Goal: Check status: Check status

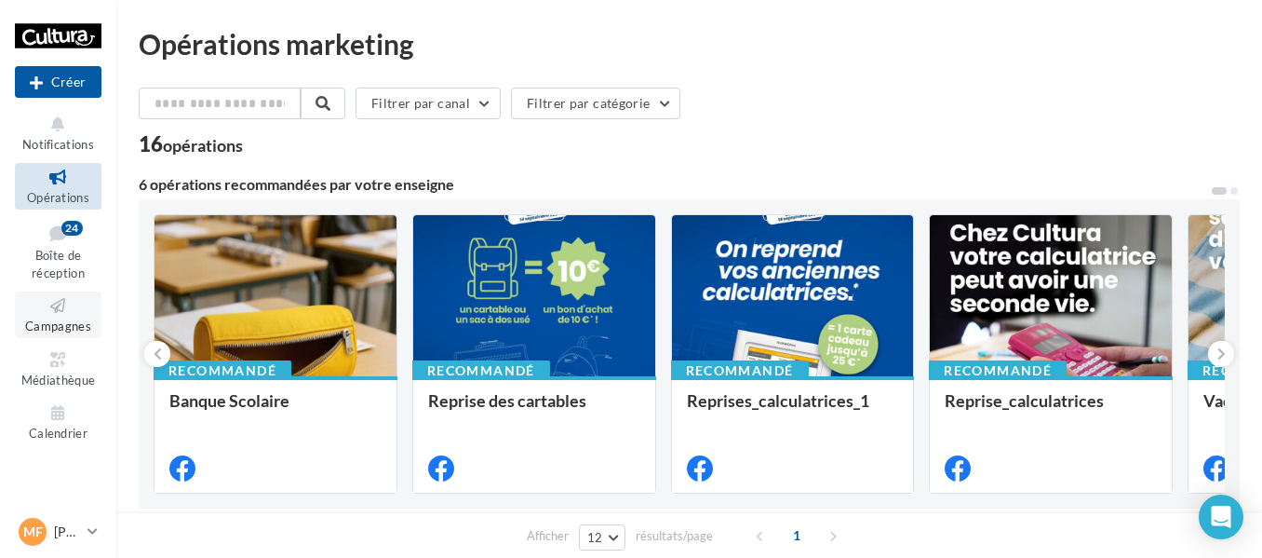
click at [75, 313] on icon at bounding box center [57, 305] width 75 height 21
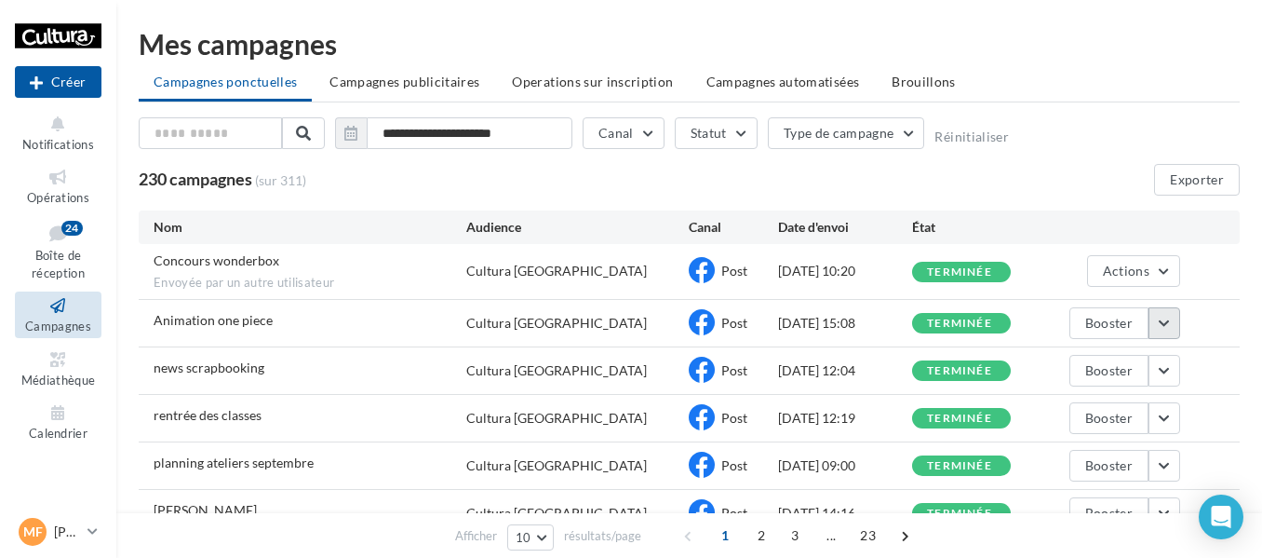
click at [1179, 323] on button "button" at bounding box center [1165, 323] width 32 height 32
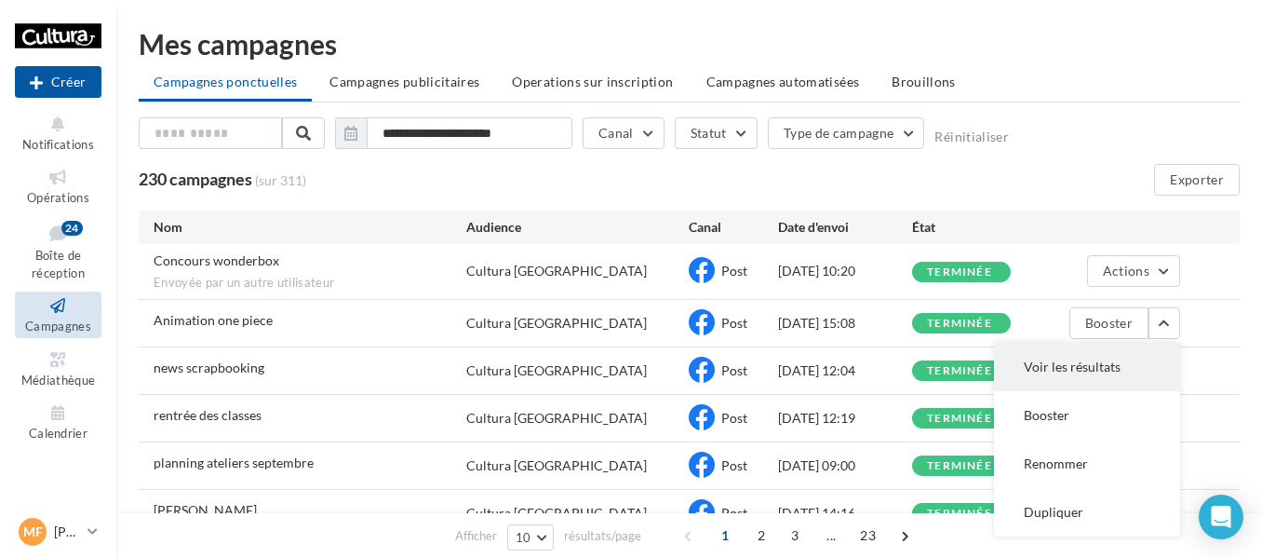
click at [1111, 368] on button "Voir les résultats" at bounding box center [1087, 367] width 186 height 48
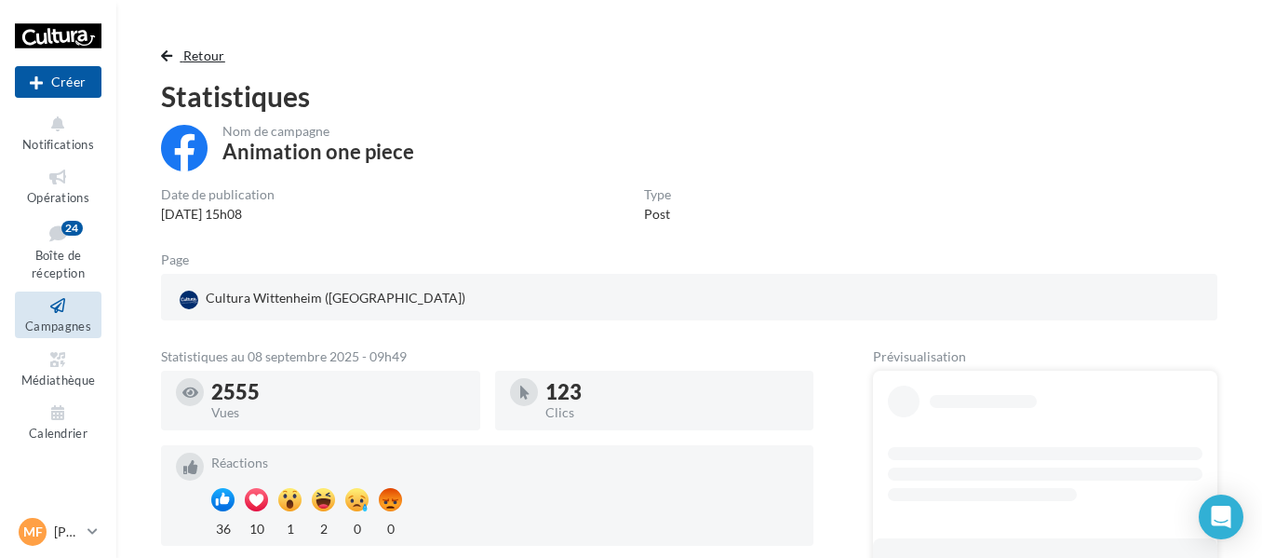
click at [207, 58] on span "Retour" at bounding box center [204, 55] width 42 height 16
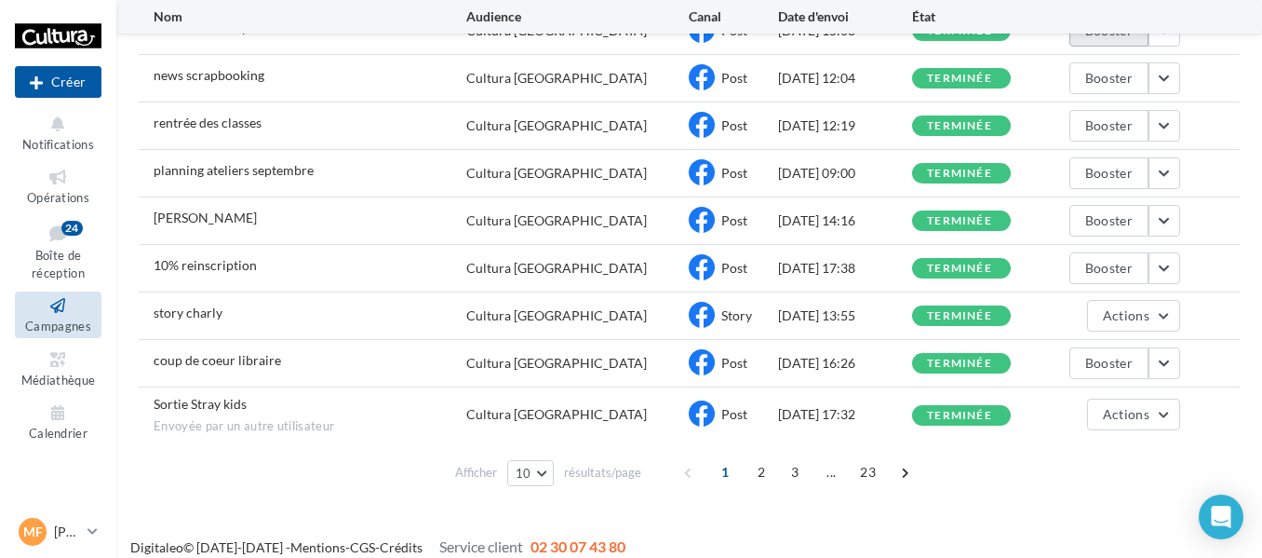
scroll to position [309, 0]
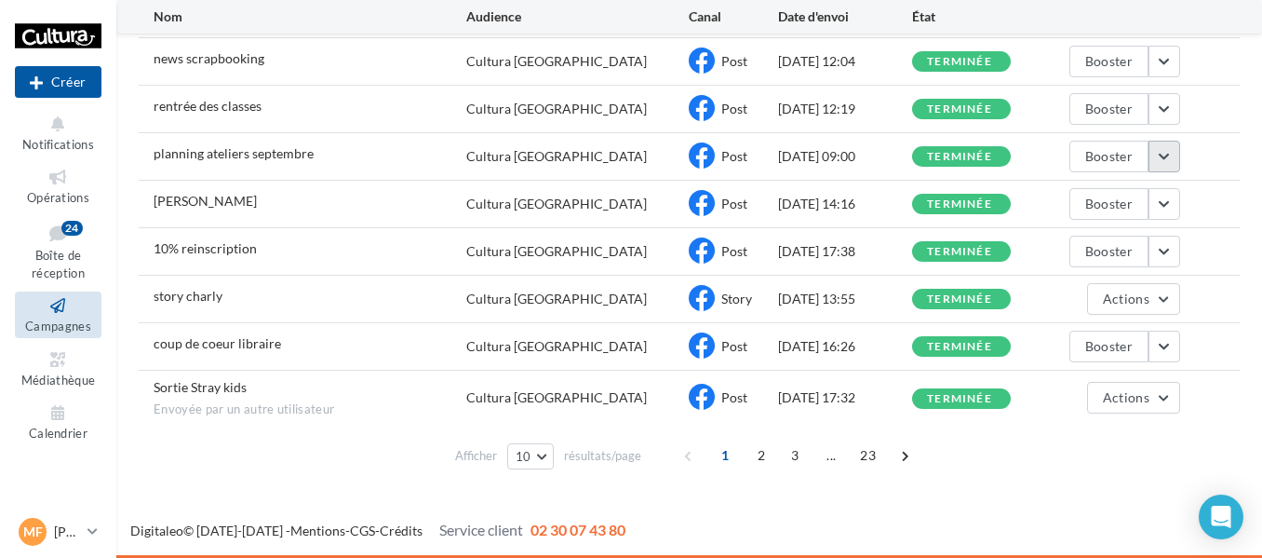
click at [1171, 152] on button "button" at bounding box center [1165, 157] width 32 height 32
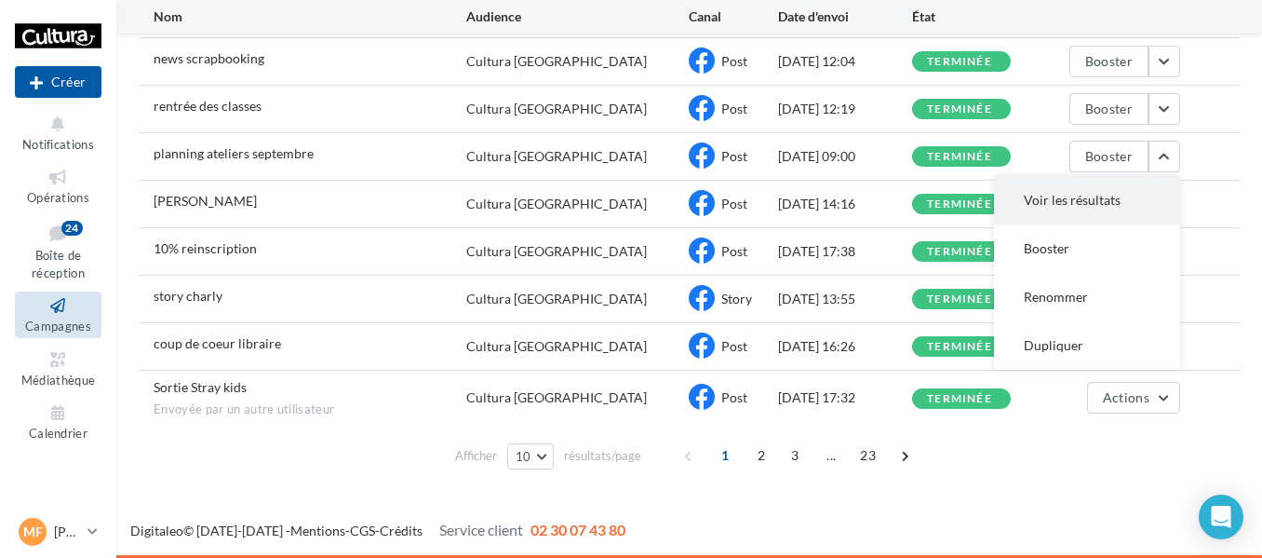
click at [1125, 199] on button "Voir les résultats" at bounding box center [1087, 200] width 186 height 48
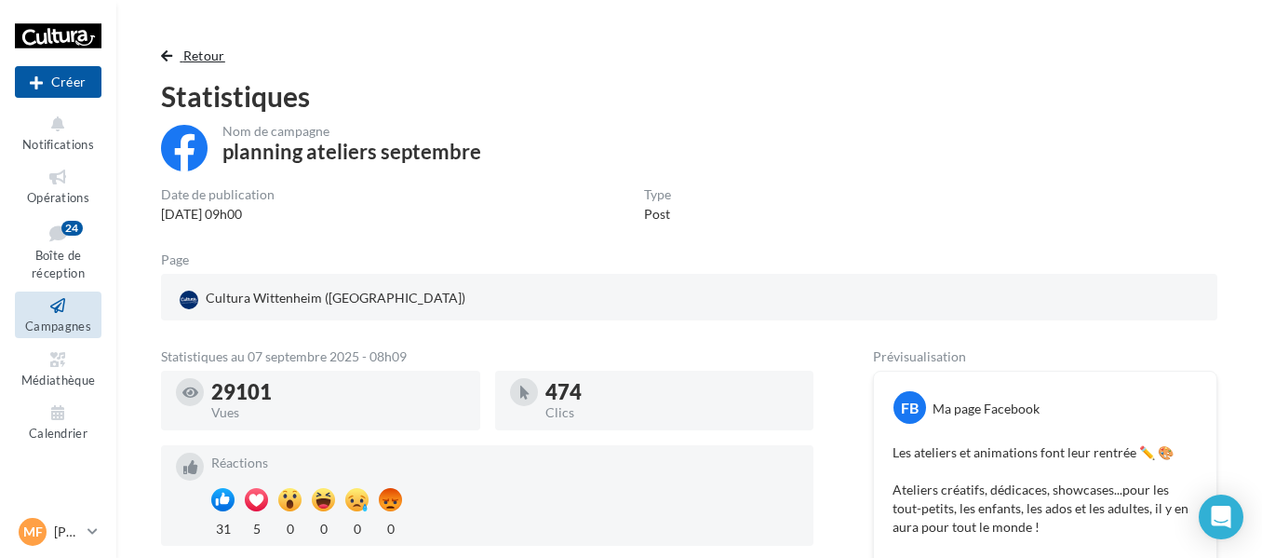
click at [197, 58] on span "Retour" at bounding box center [204, 55] width 42 height 16
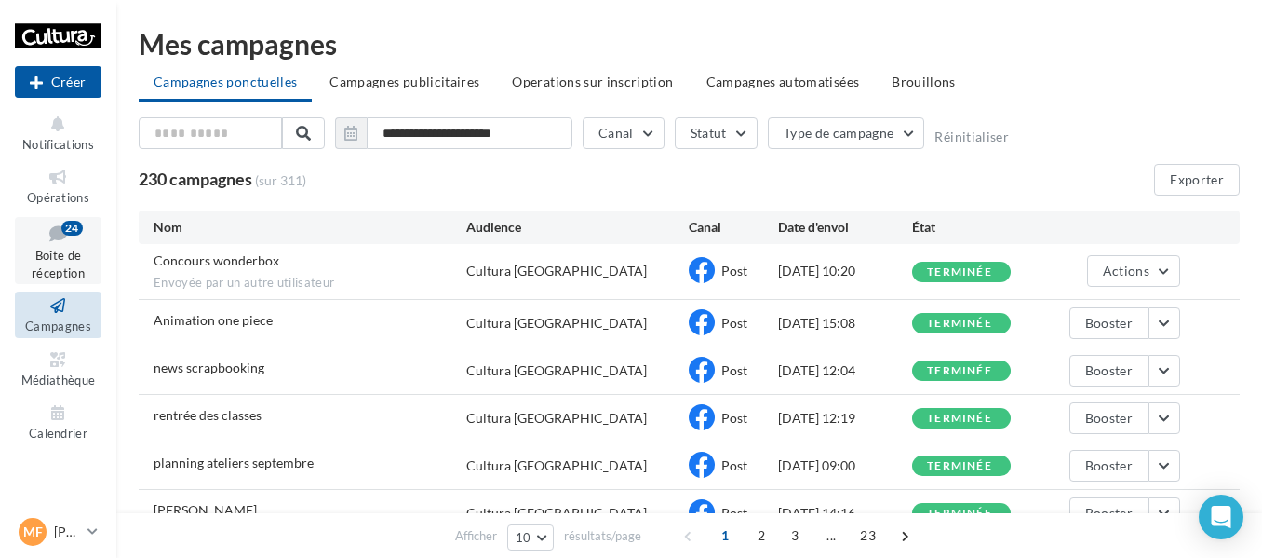
click at [82, 239] on icon at bounding box center [57, 233] width 75 height 25
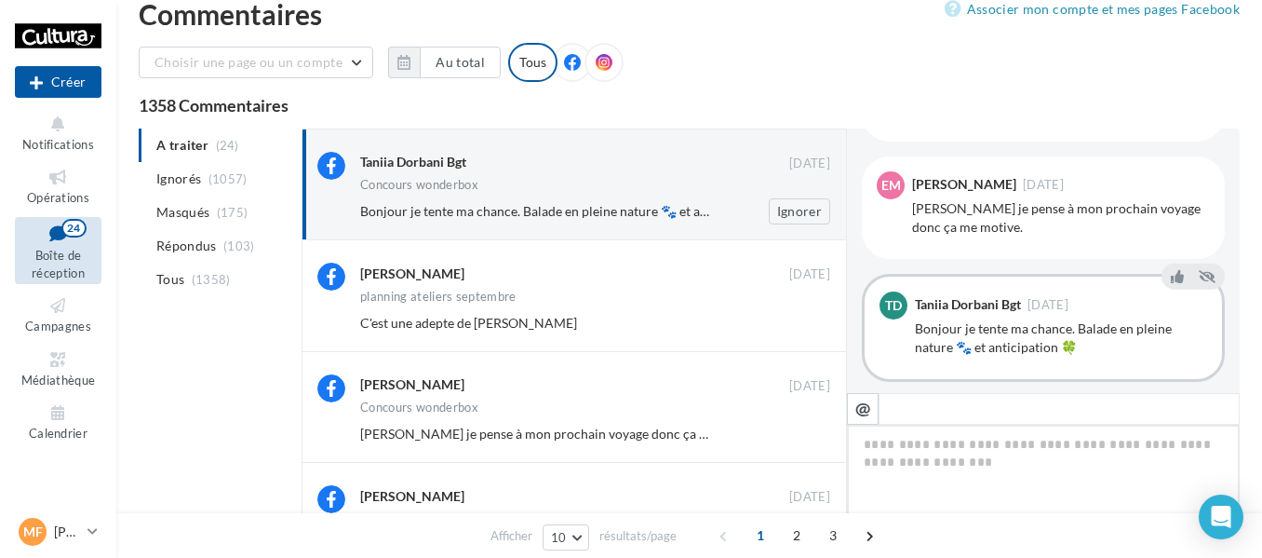
scroll to position [15, 0]
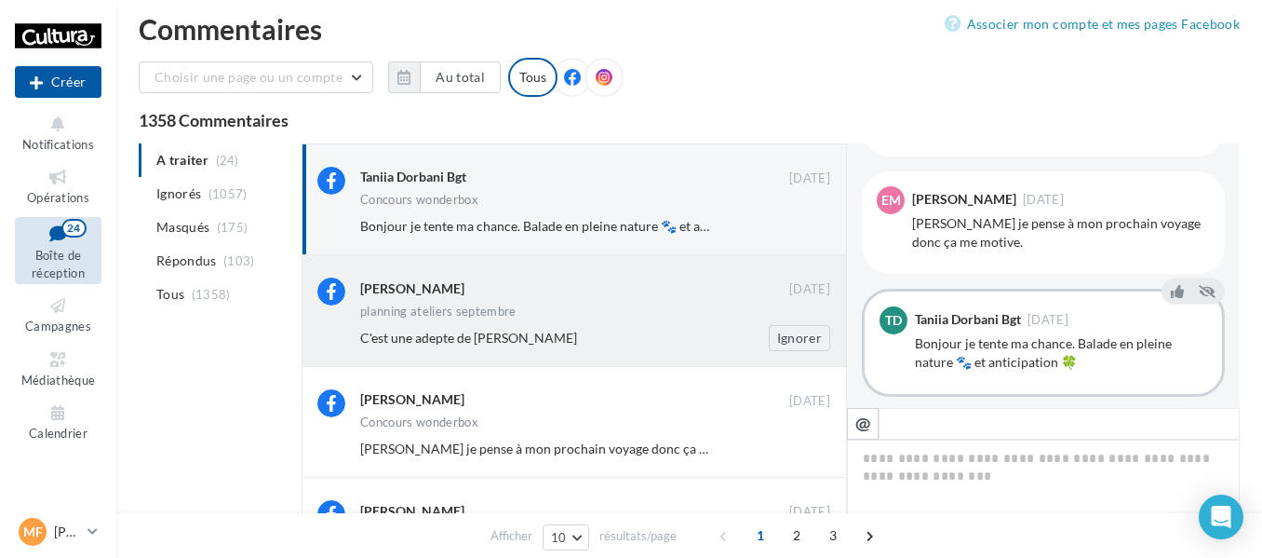
click at [548, 308] on div "planning ateliers septembre" at bounding box center [595, 313] width 470 height 16
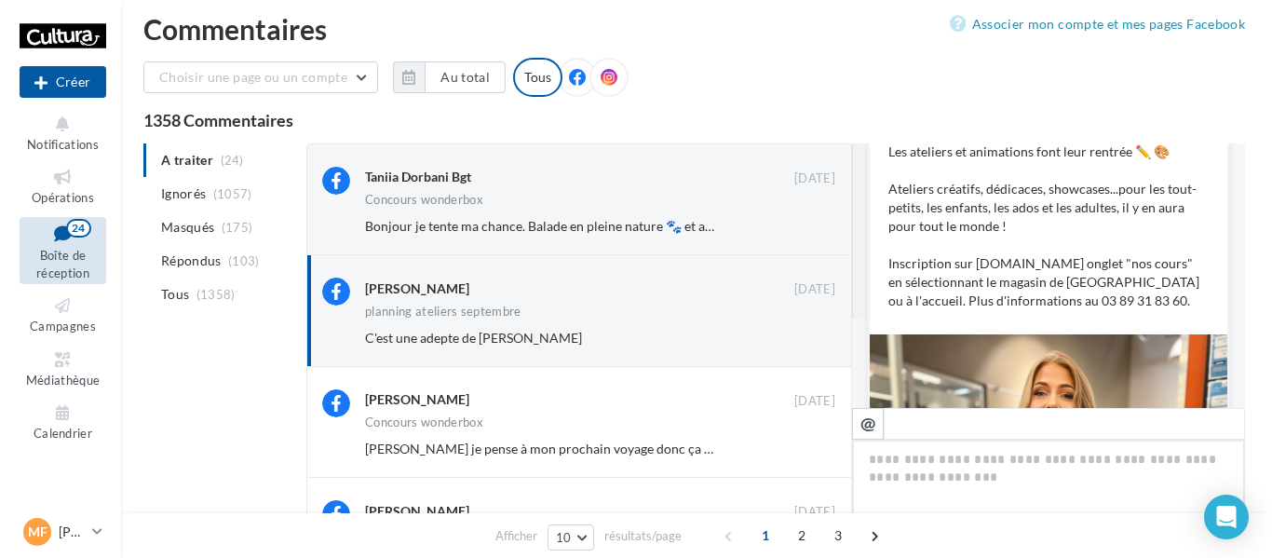
scroll to position [710, 0]
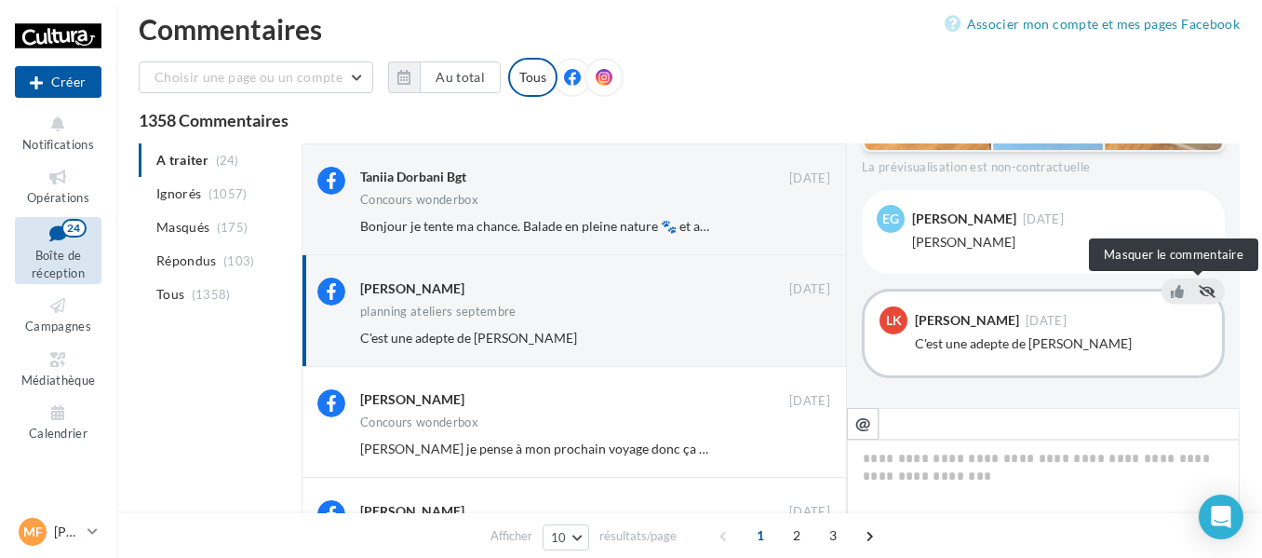
click at [1202, 289] on icon at bounding box center [1207, 291] width 17 height 13
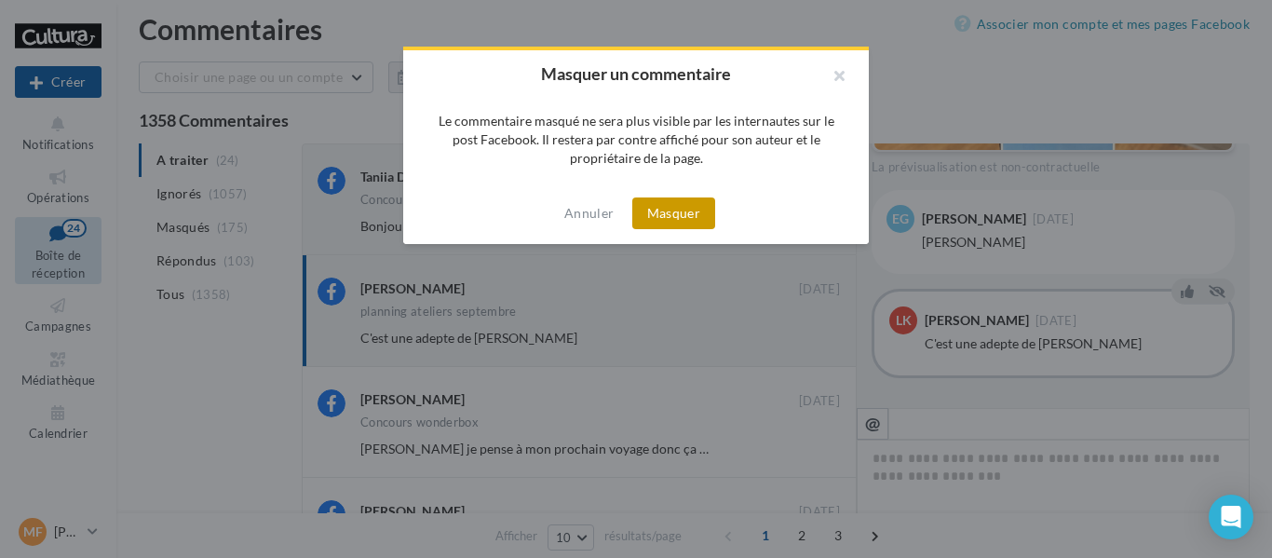
click at [664, 213] on button "Masquer" at bounding box center [673, 213] width 83 height 32
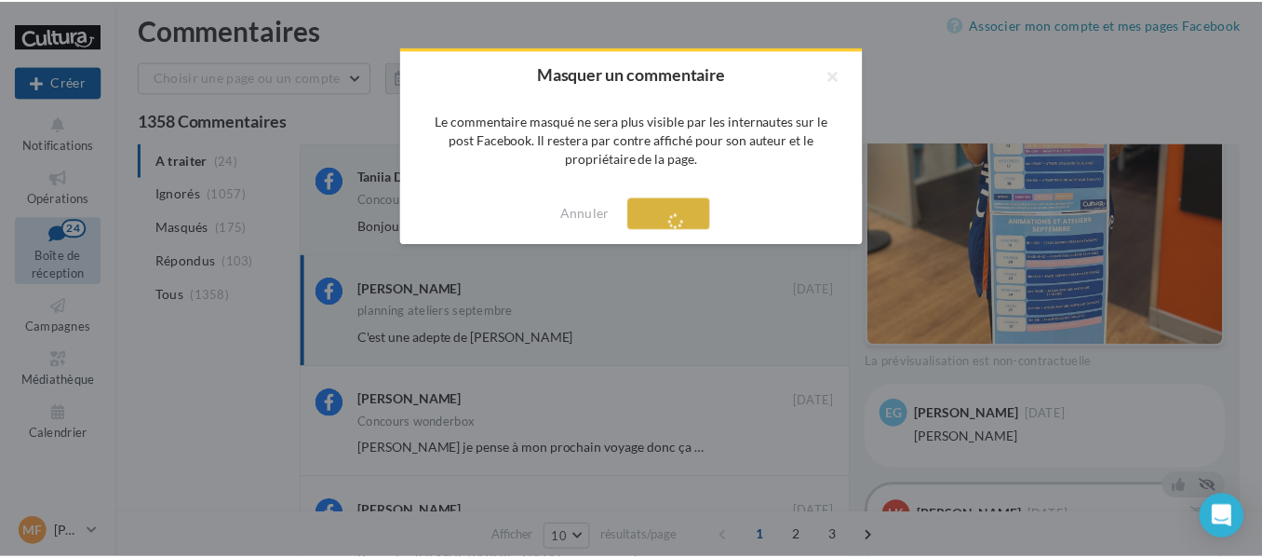
scroll to position [516, 0]
